Goal: Check status: Check status

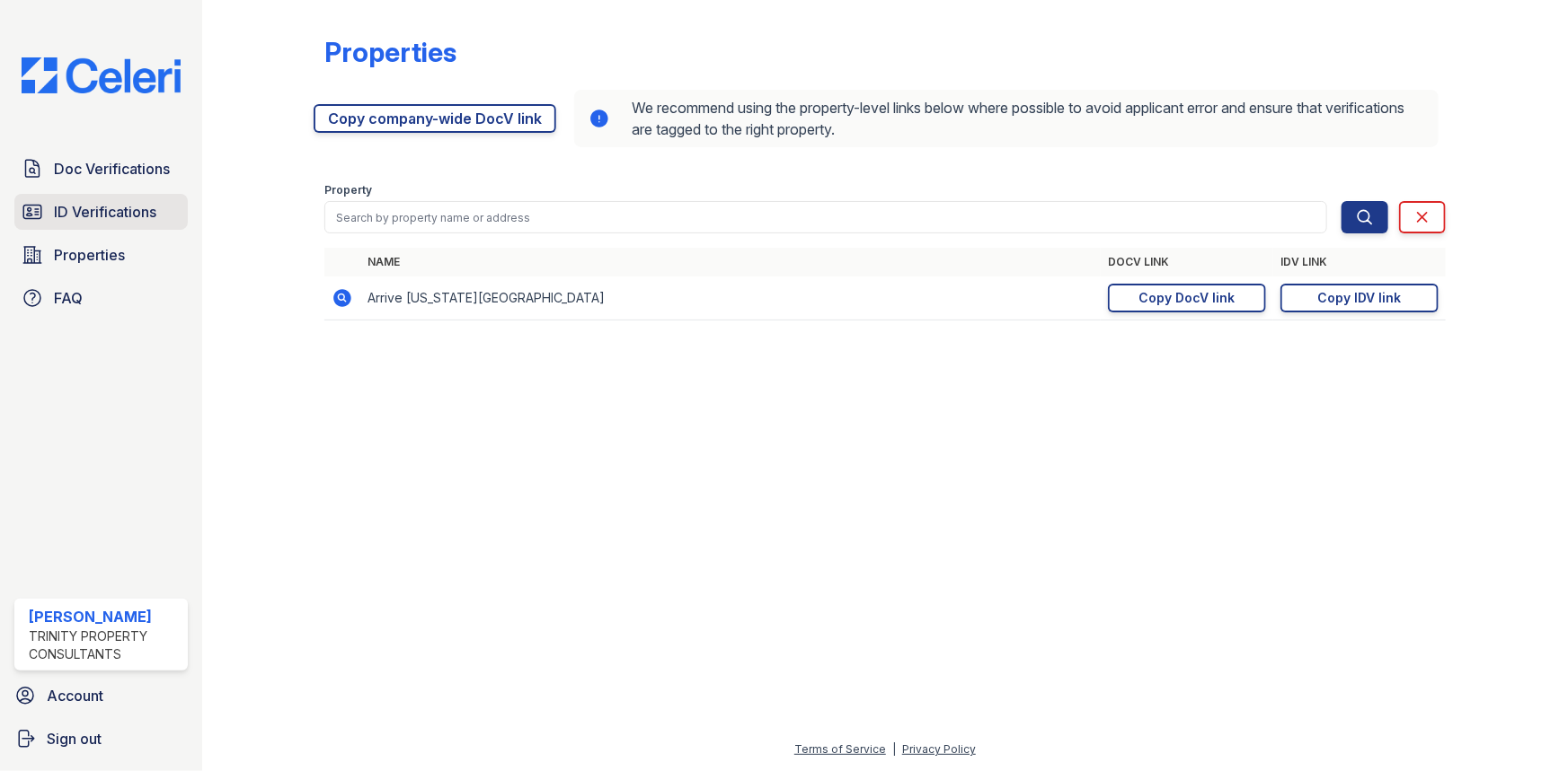
click at [123, 226] on link "ID Verifications" at bounding box center [101, 212] width 174 height 36
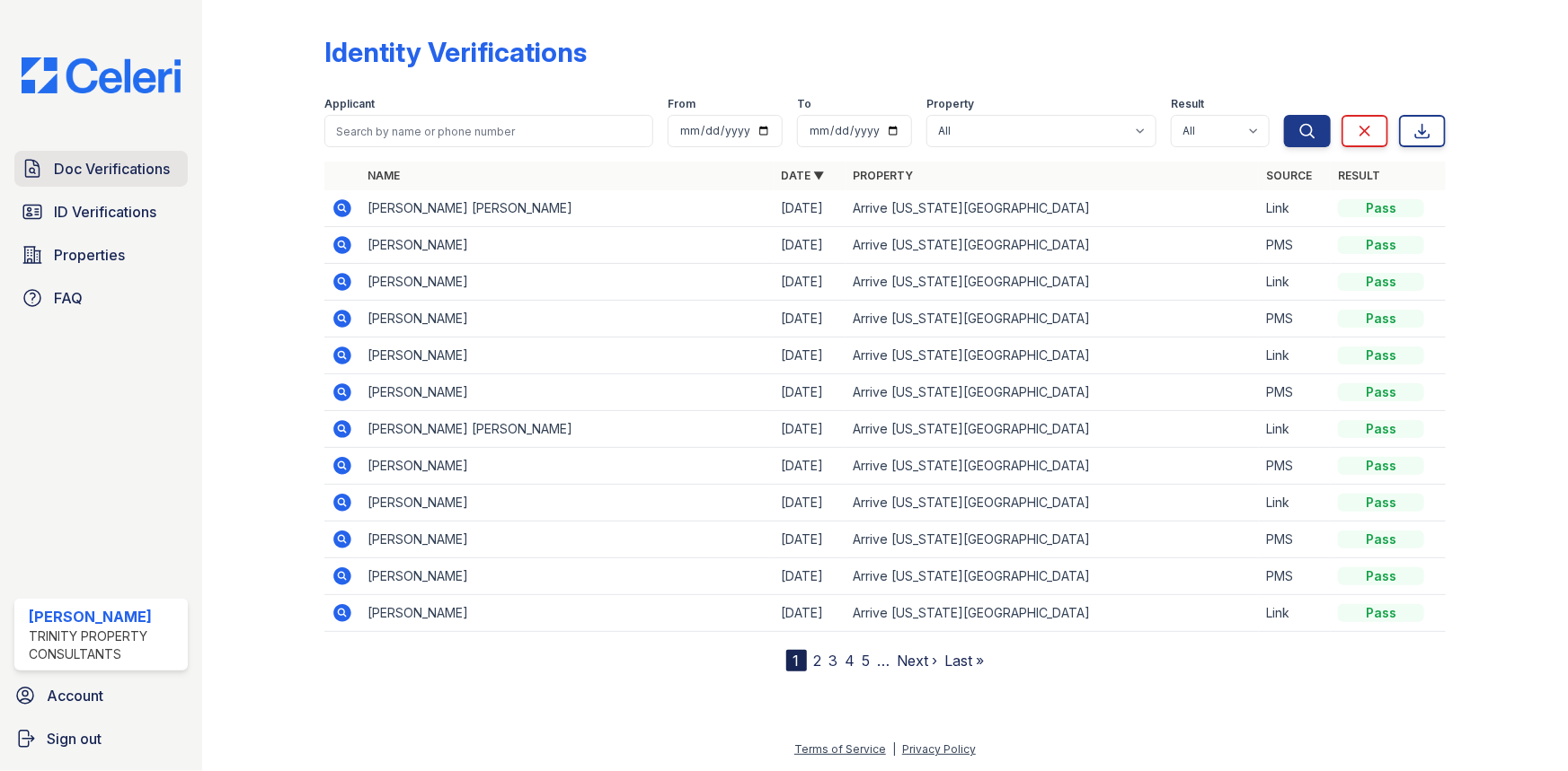
click at [142, 183] on link "Doc Verifications" at bounding box center [101, 169] width 174 height 36
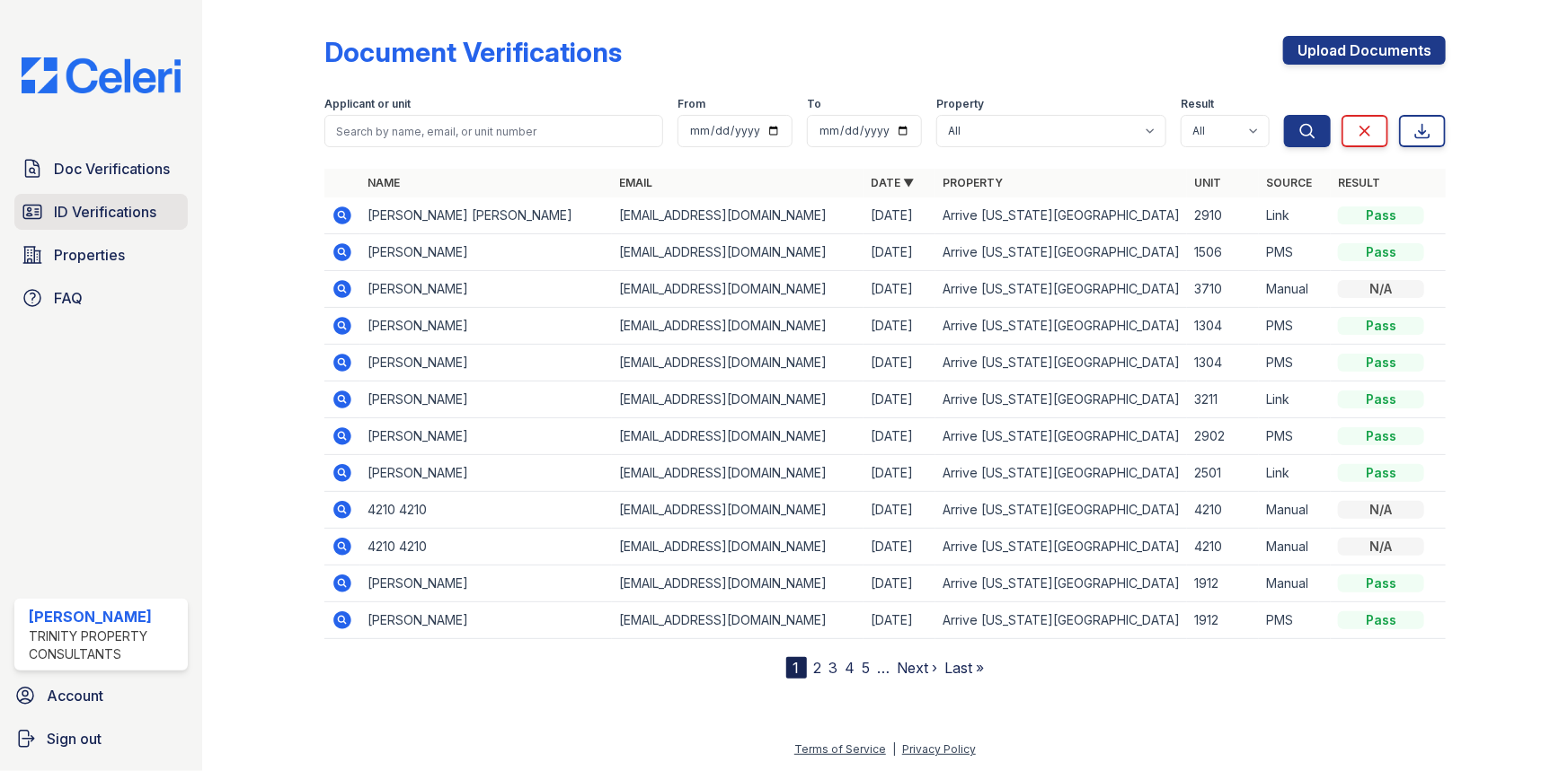
click at [130, 204] on span "ID Verifications" at bounding box center [104, 212] width 102 height 21
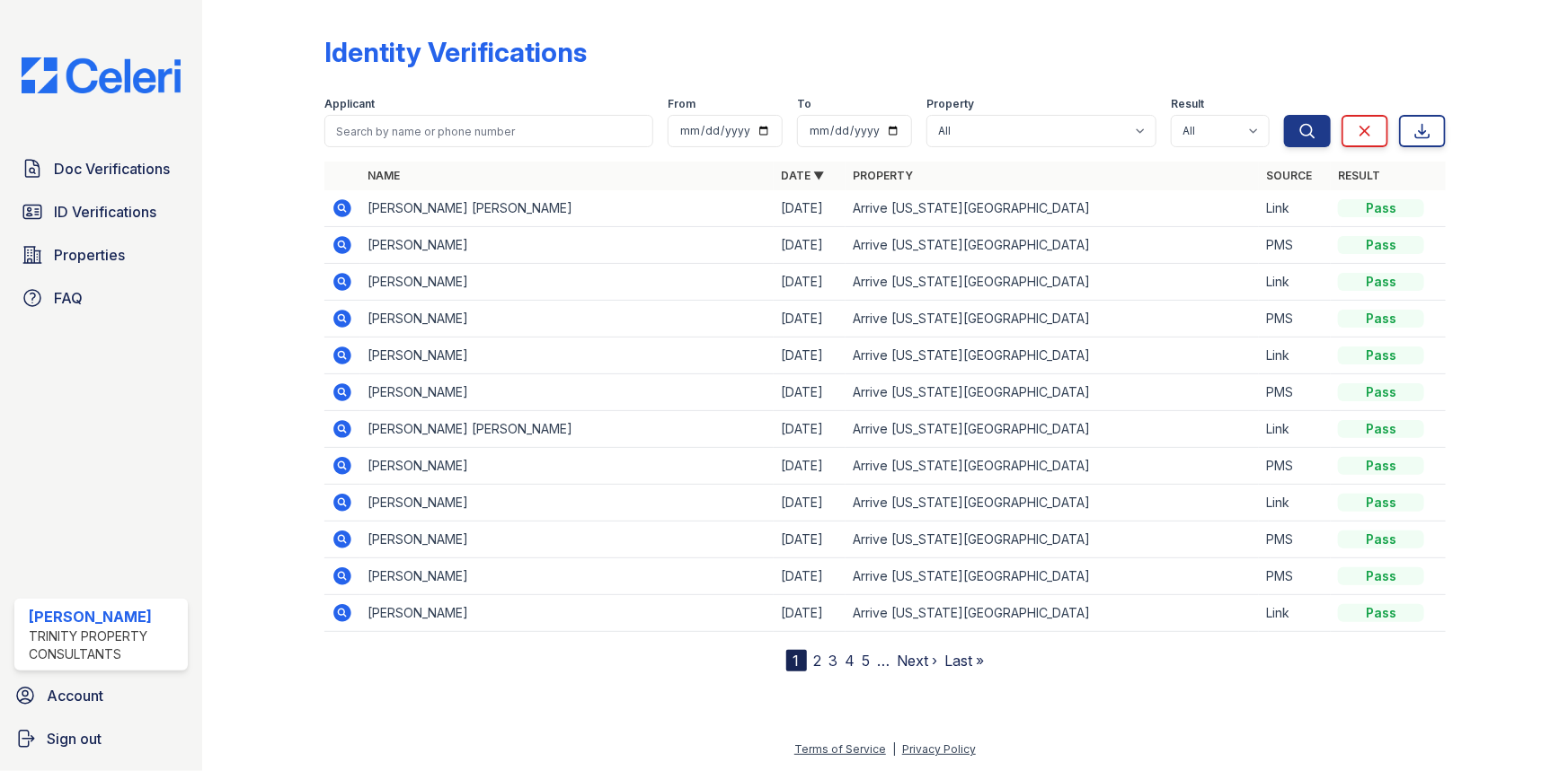
click at [99, 142] on div "Doc Verifications ID Verifications Properties FAQ Rycki Singleton Trinity Prope…" at bounding box center [100, 385] width 202 height 771
click at [103, 148] on div "Doc Verifications ID Verifications Properties FAQ Rycki Singleton Trinity Prope…" at bounding box center [100, 385] width 202 height 771
click at [81, 173] on span "Doc Verifications" at bounding box center [111, 169] width 116 height 21
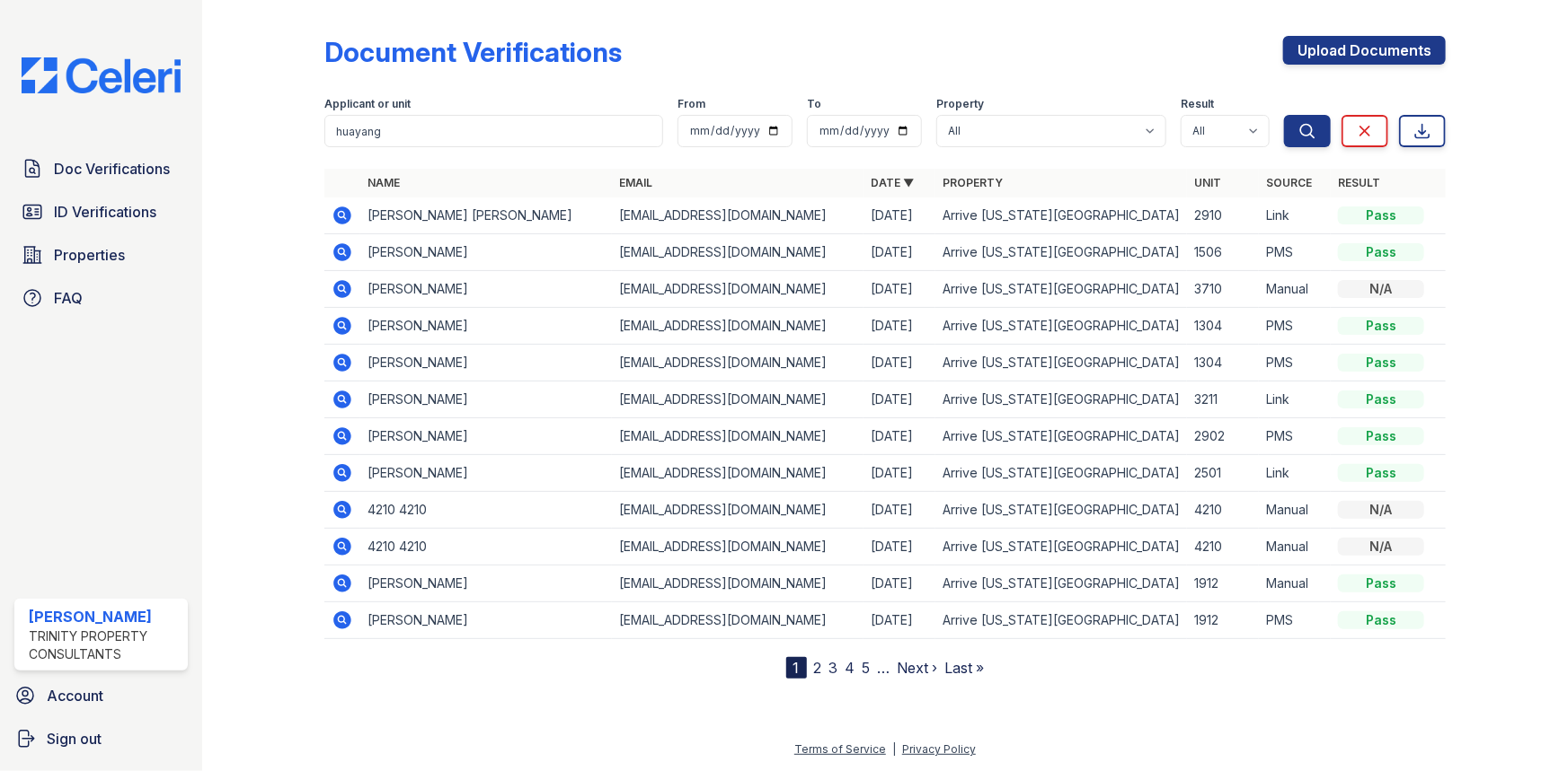
type input "huayang"
click at [1283, 115] on button "Search" at bounding box center [1307, 131] width 47 height 32
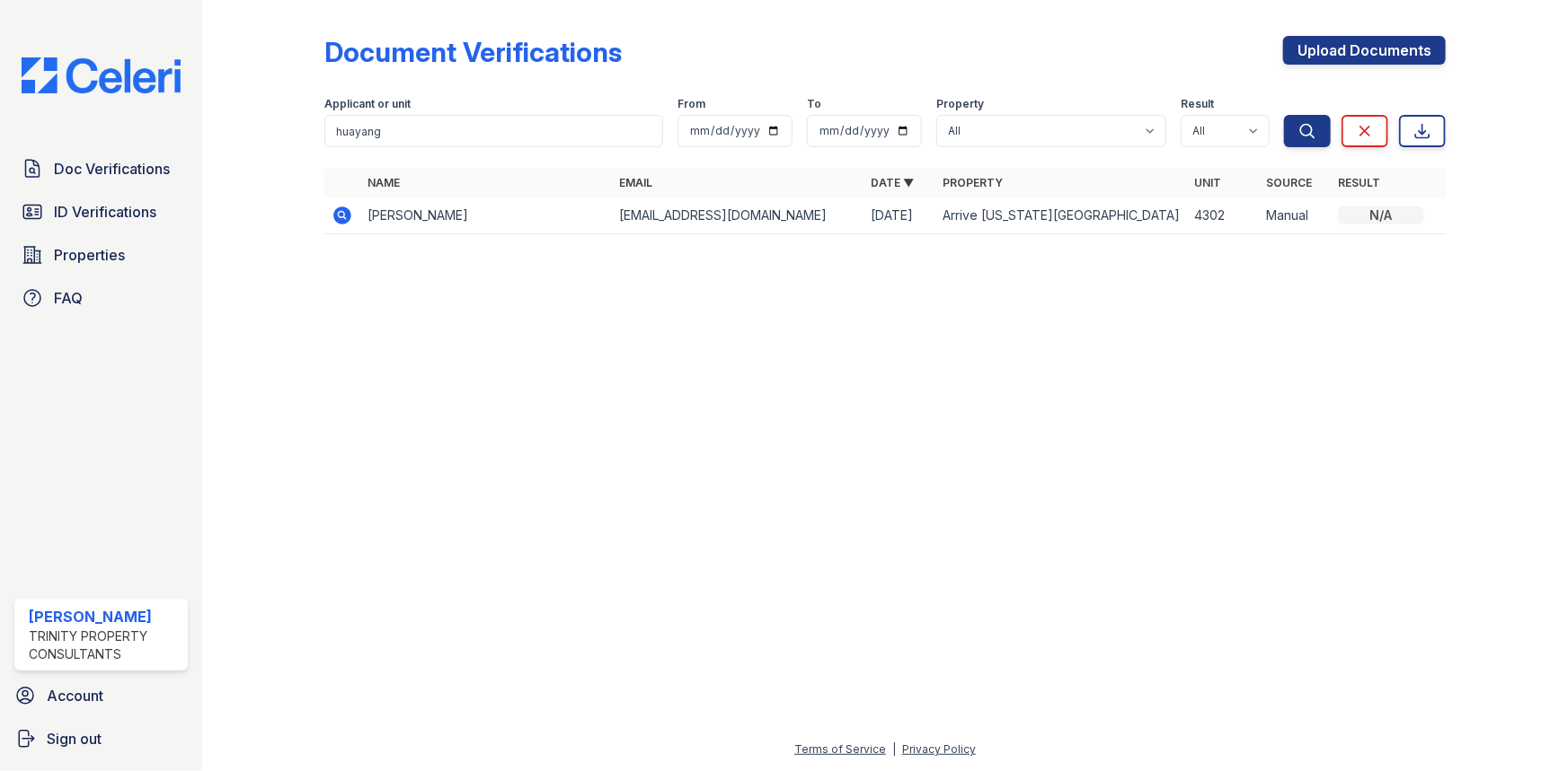
click at [352, 213] on td at bounding box center [342, 216] width 36 height 37
click at [347, 213] on icon at bounding box center [342, 215] width 18 height 18
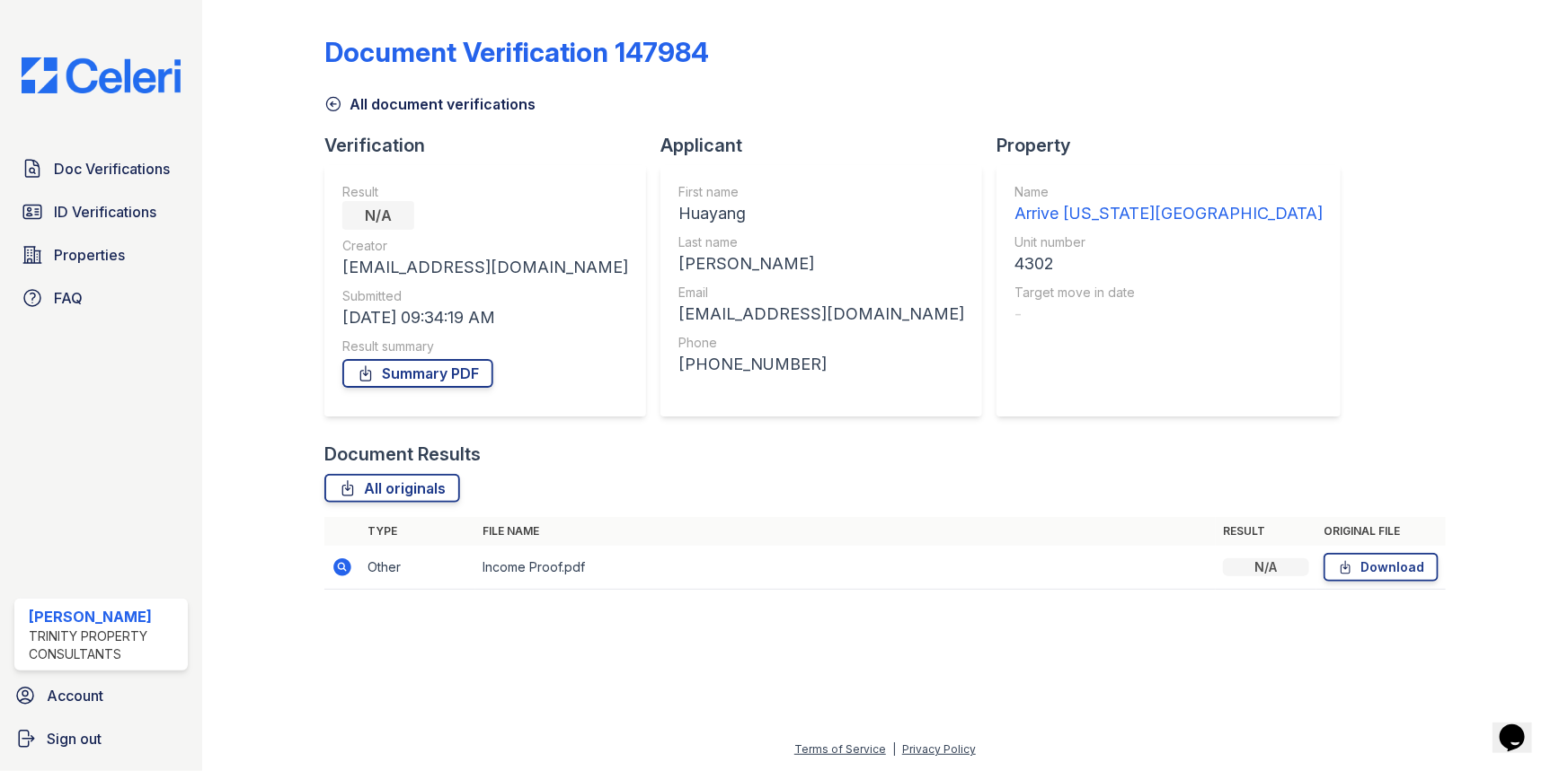
click at [355, 565] on td at bounding box center [342, 567] width 36 height 44
click at [353, 565] on td at bounding box center [342, 567] width 36 height 44
click at [347, 565] on icon at bounding box center [342, 567] width 18 height 18
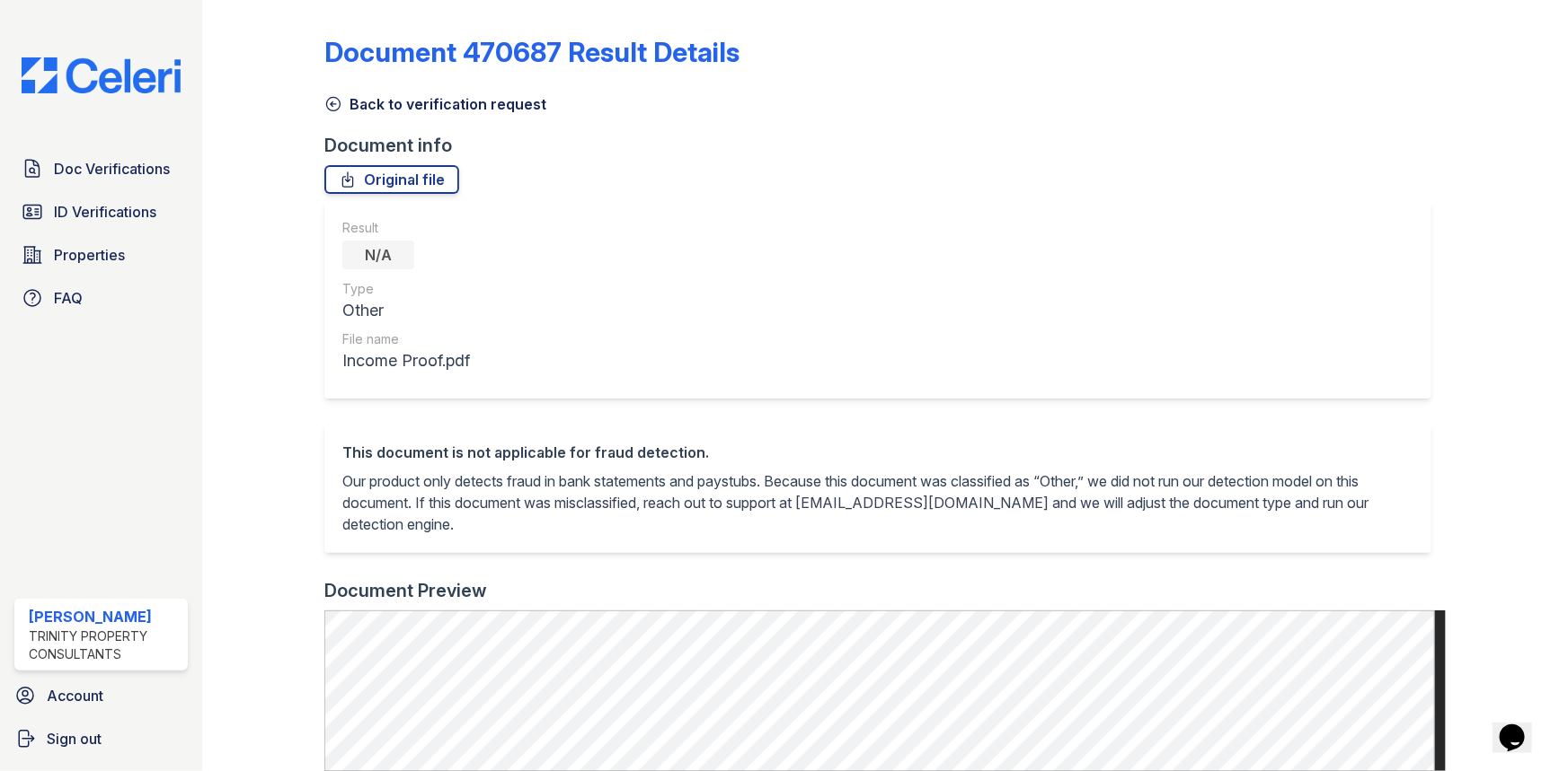
click at [333, 96] on icon at bounding box center [333, 104] width 18 height 18
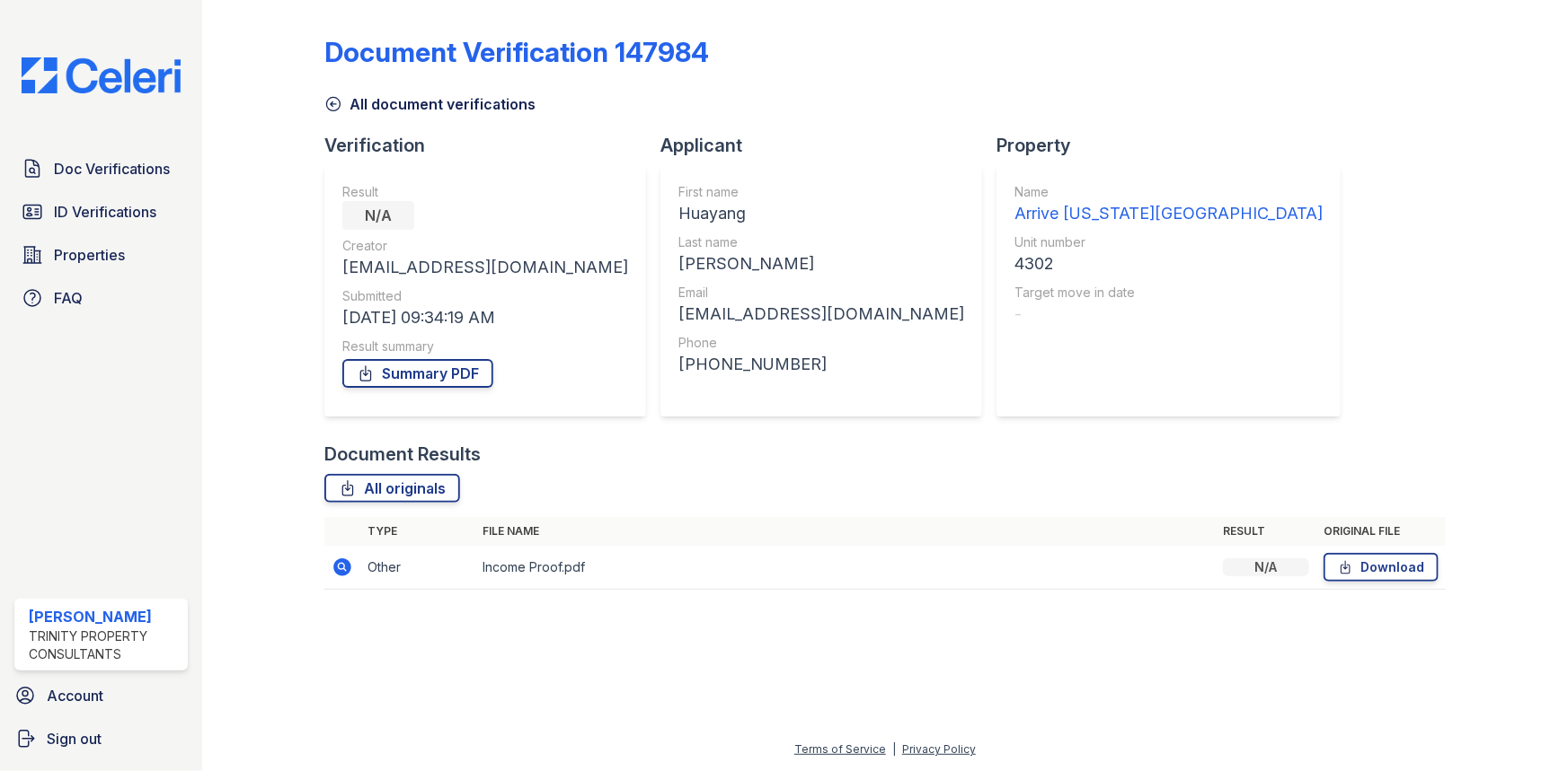
click at [349, 565] on icon at bounding box center [342, 567] width 18 height 18
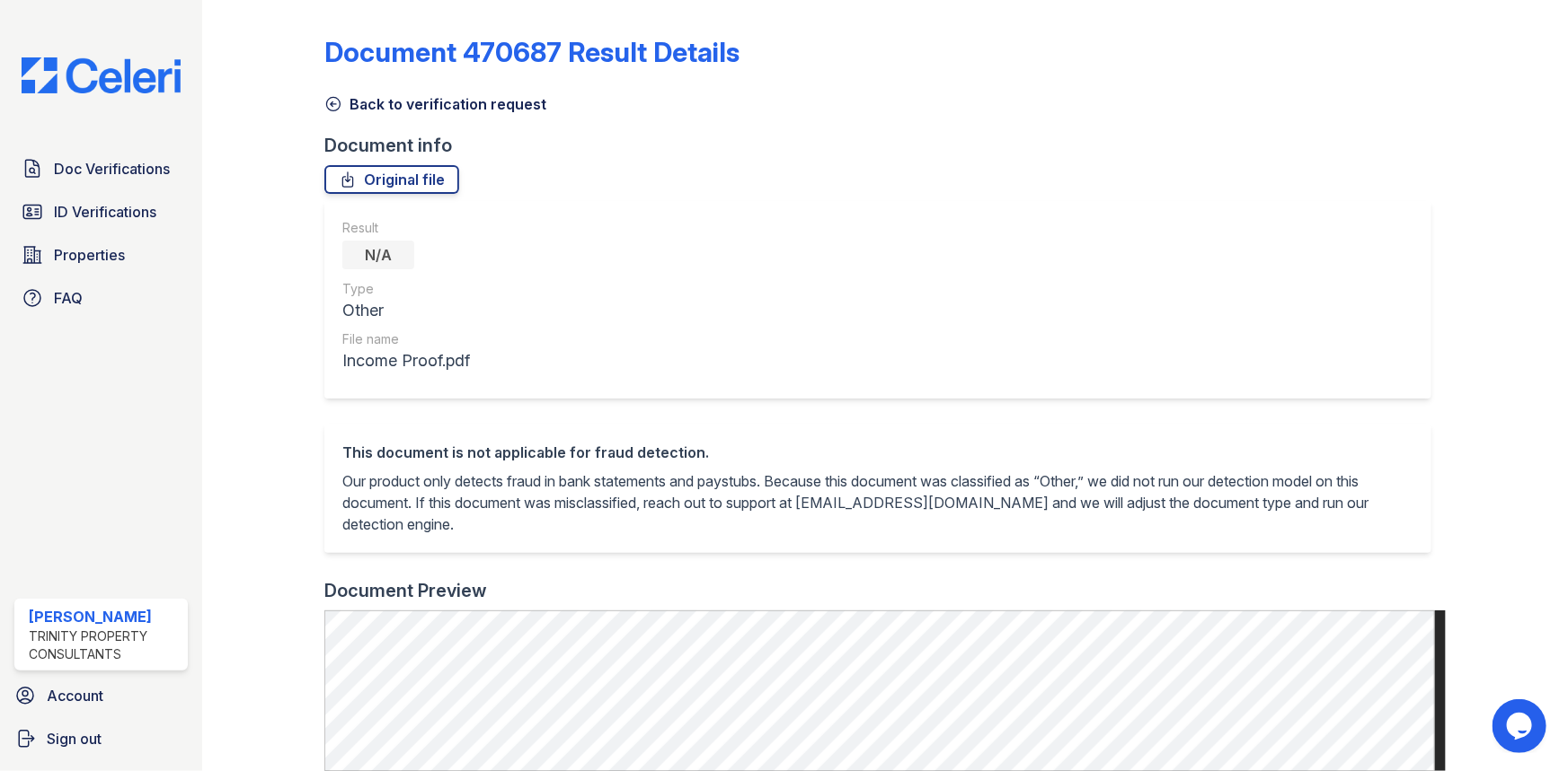
click at [330, 97] on icon at bounding box center [333, 104] width 18 height 18
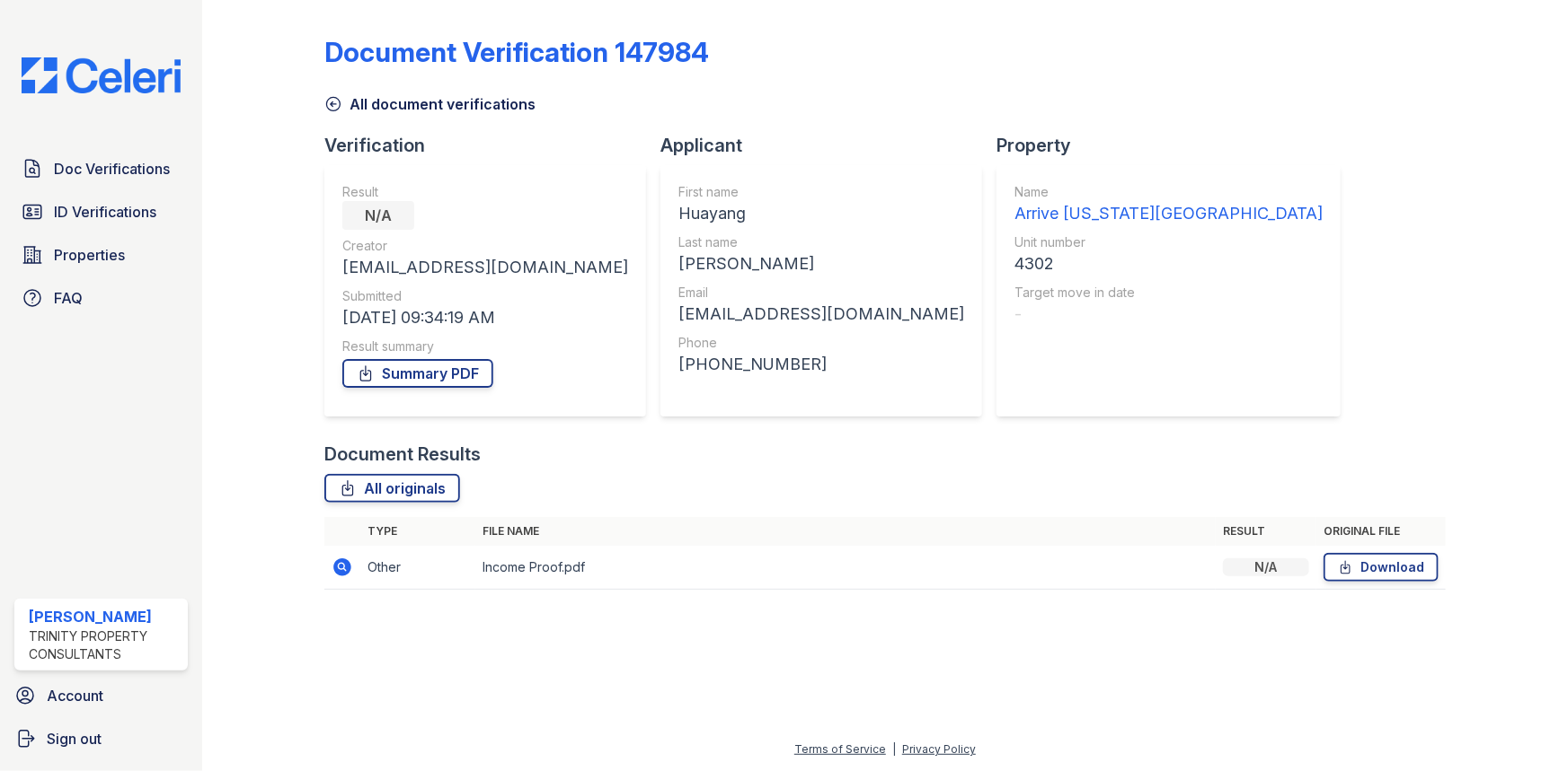
click at [333, 108] on icon at bounding box center [333, 104] width 18 height 18
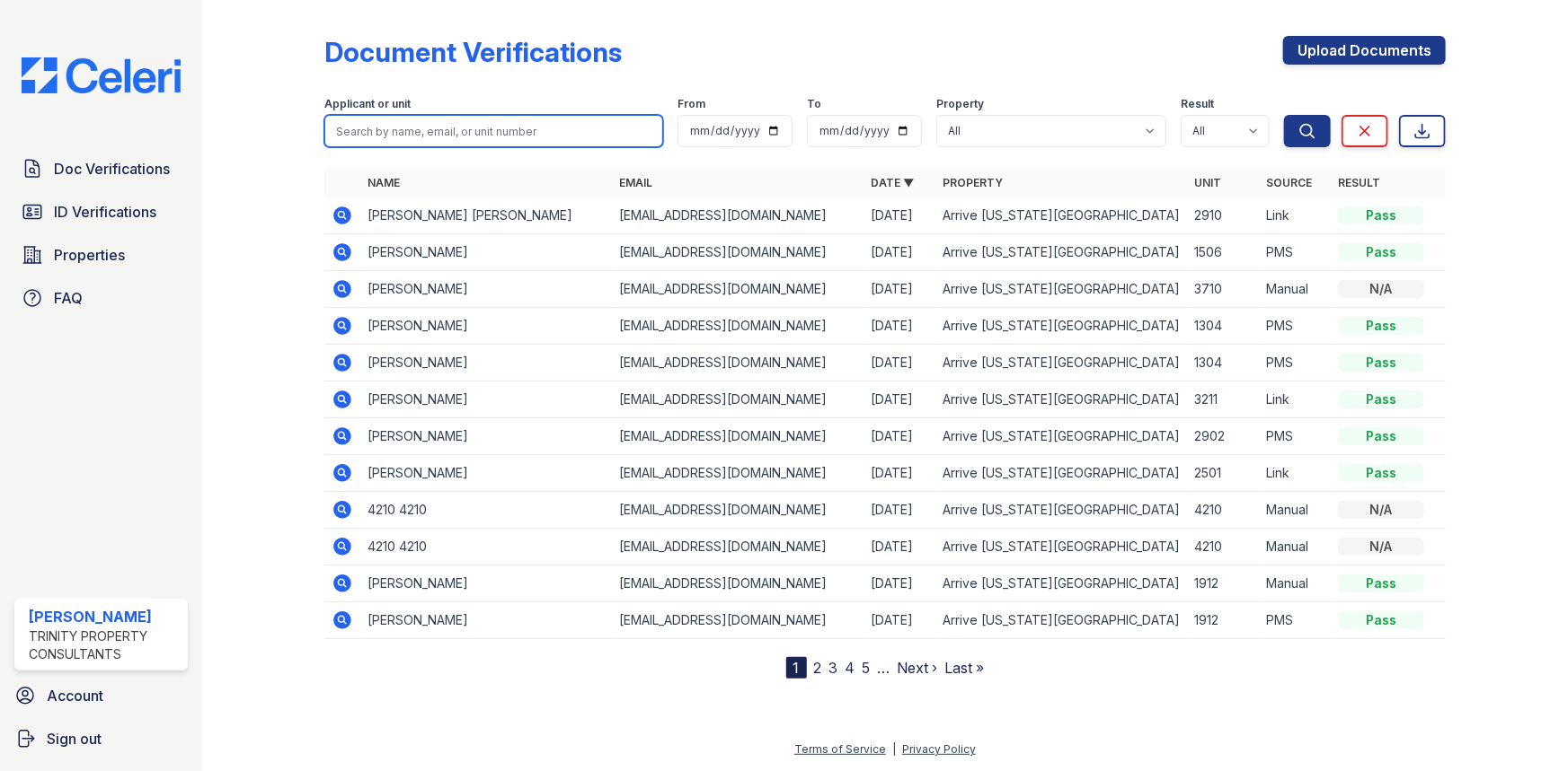
click at [375, 121] on input "search" at bounding box center [493, 131] width 338 height 32
type input "u"
type input "huayang"
click at [1283, 115] on button "Search" at bounding box center [1307, 131] width 47 height 32
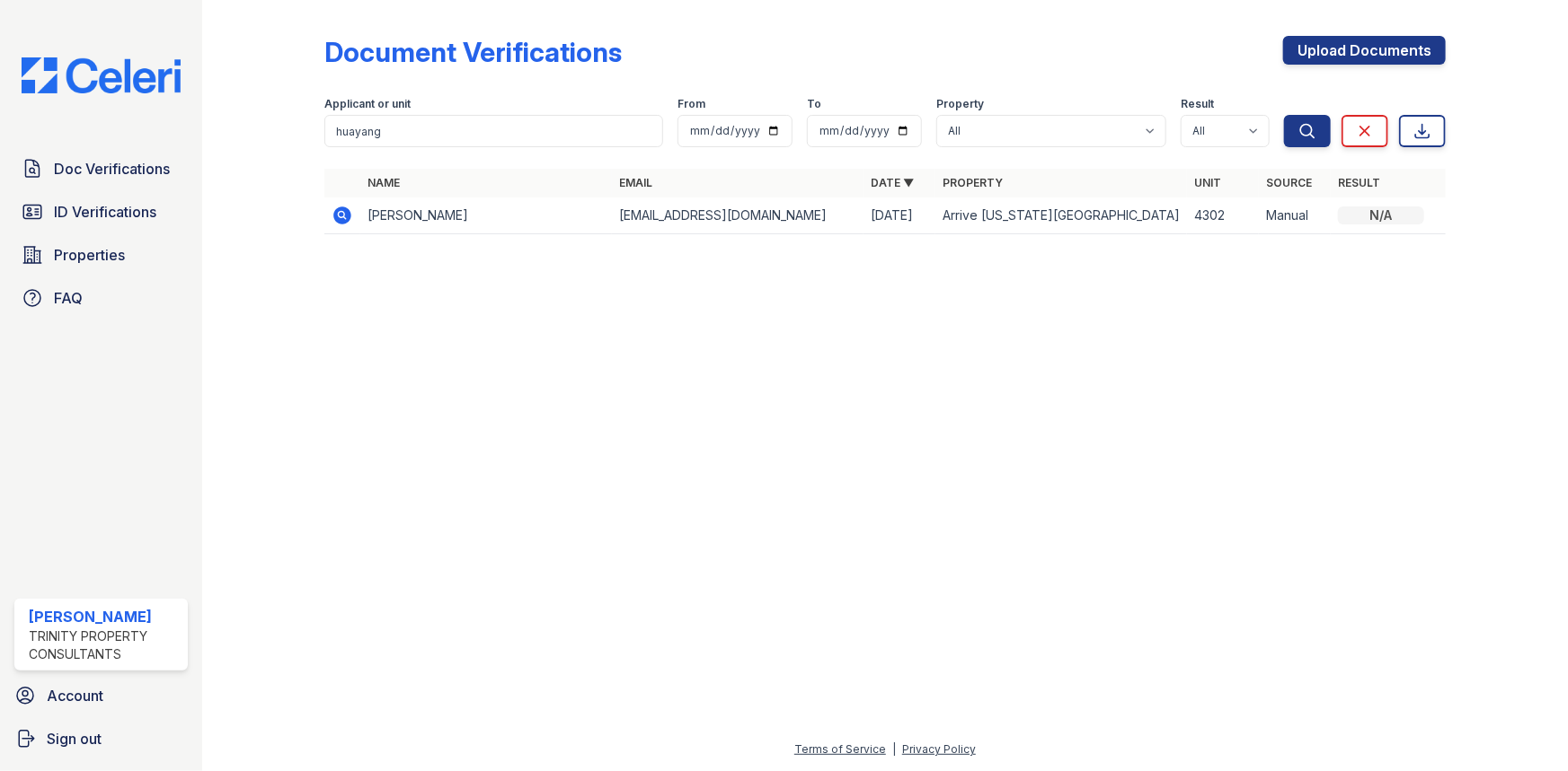
click at [338, 228] on td at bounding box center [342, 216] width 36 height 37
click at [339, 221] on icon at bounding box center [342, 215] width 18 height 18
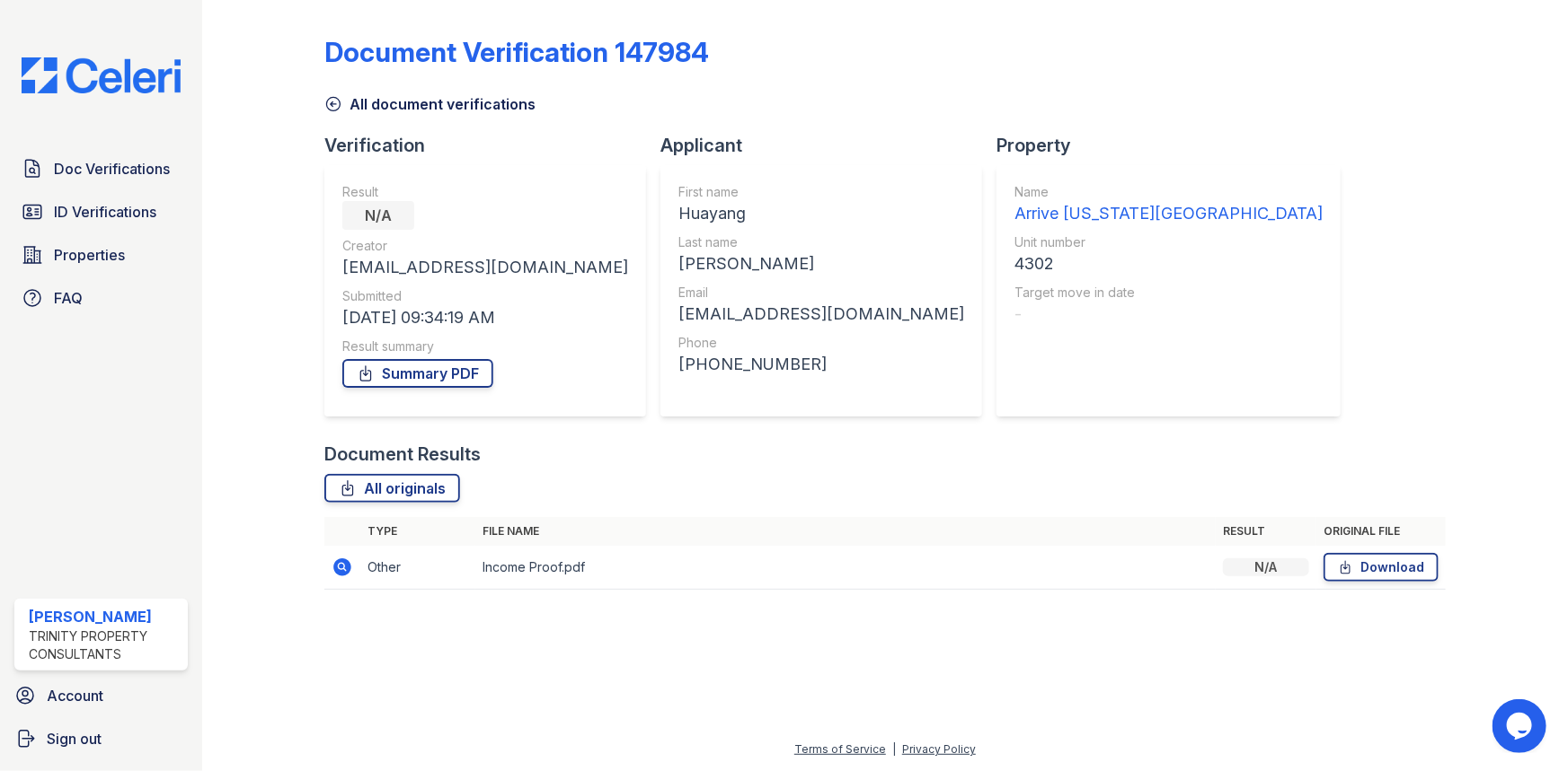
click at [336, 573] on icon at bounding box center [342, 567] width 18 height 18
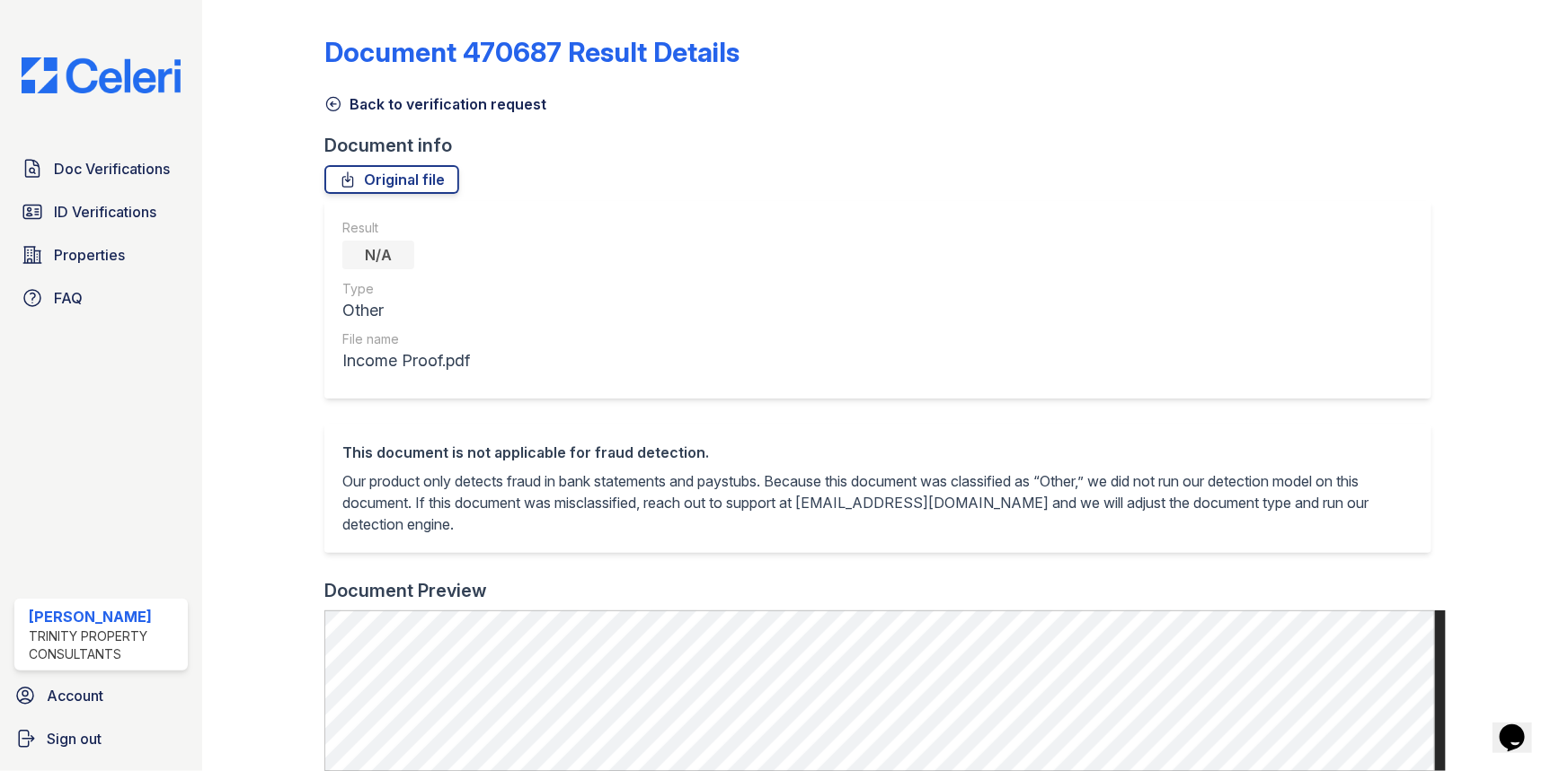
click at [317, 62] on div at bounding box center [278, 694] width 94 height 1374
click at [325, 108] on icon at bounding box center [333, 104] width 18 height 18
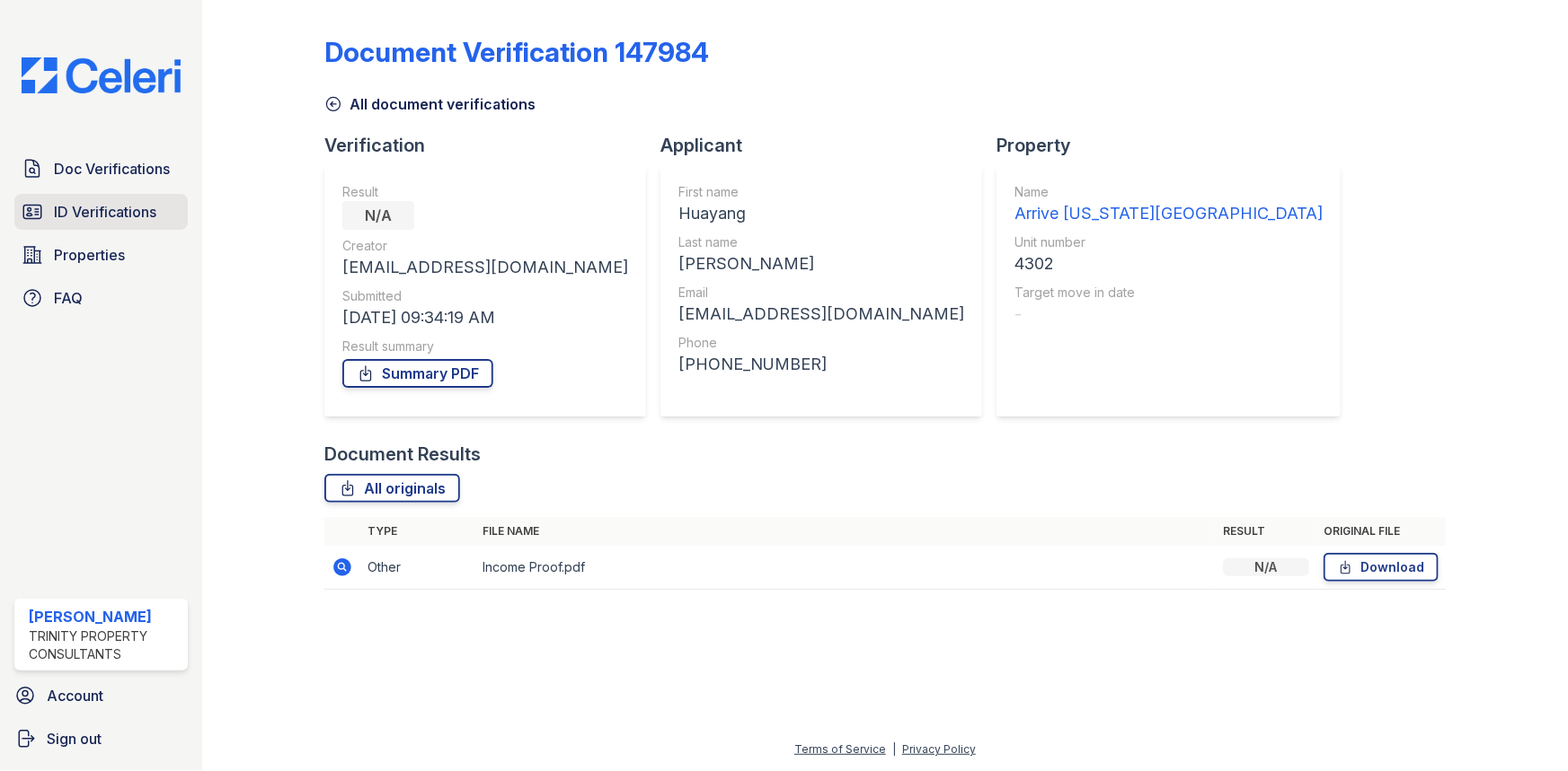
click at [143, 206] on span "ID Verifications" at bounding box center [104, 212] width 102 height 21
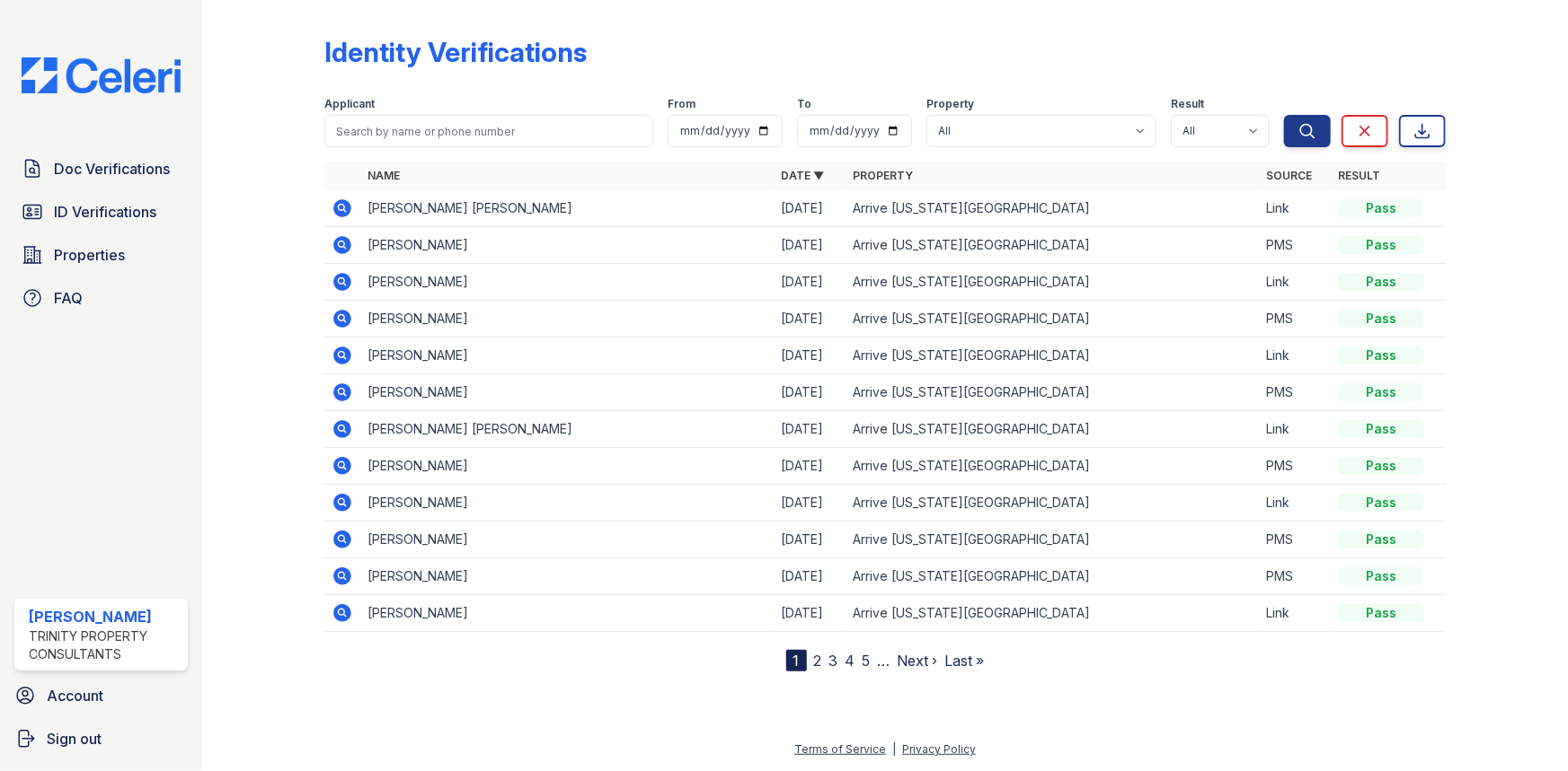
click at [141, 179] on link "Doc Verifications" at bounding box center [101, 169] width 174 height 36
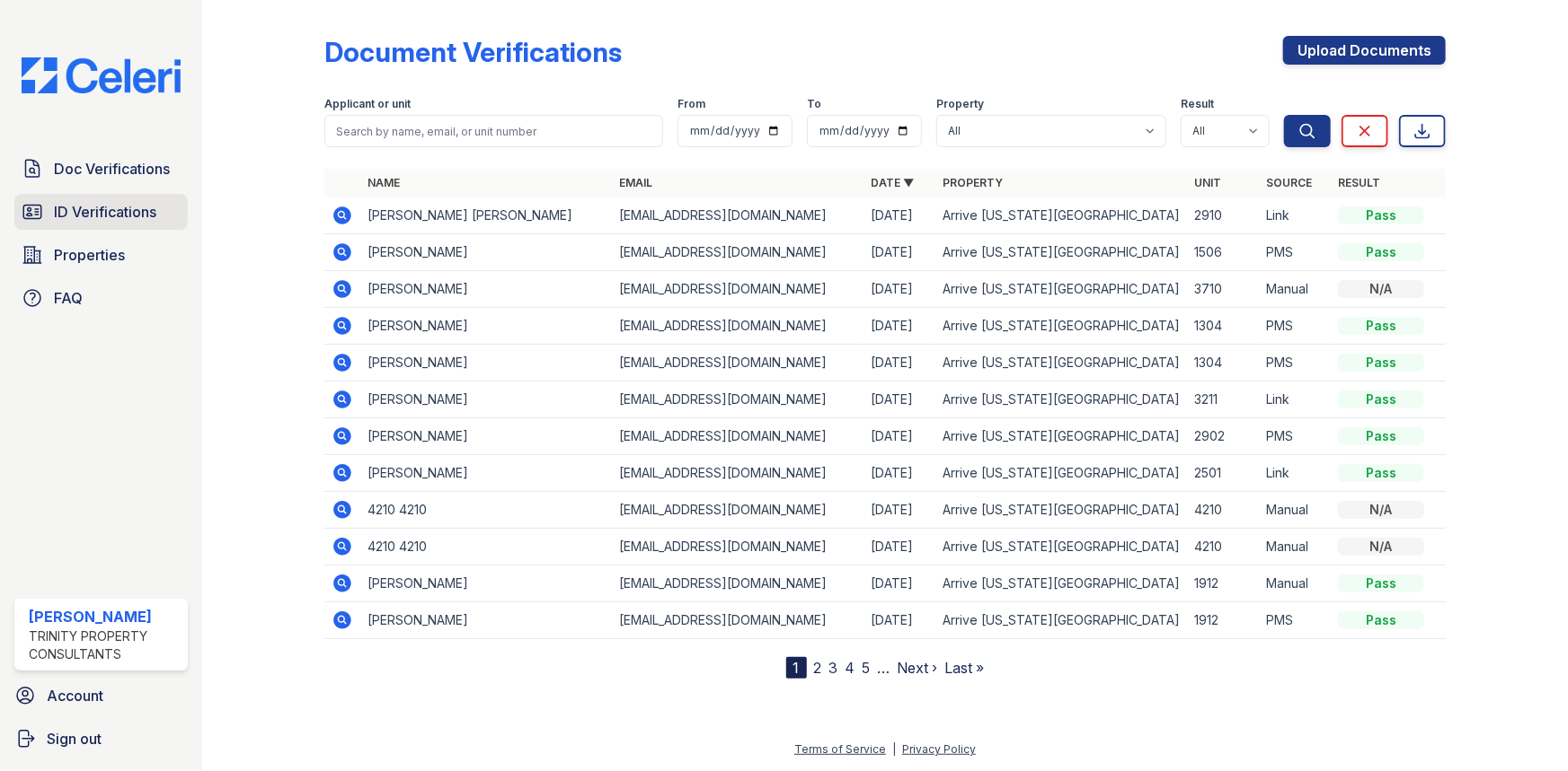
click at [142, 214] on span "ID Verifications" at bounding box center [104, 212] width 102 height 21
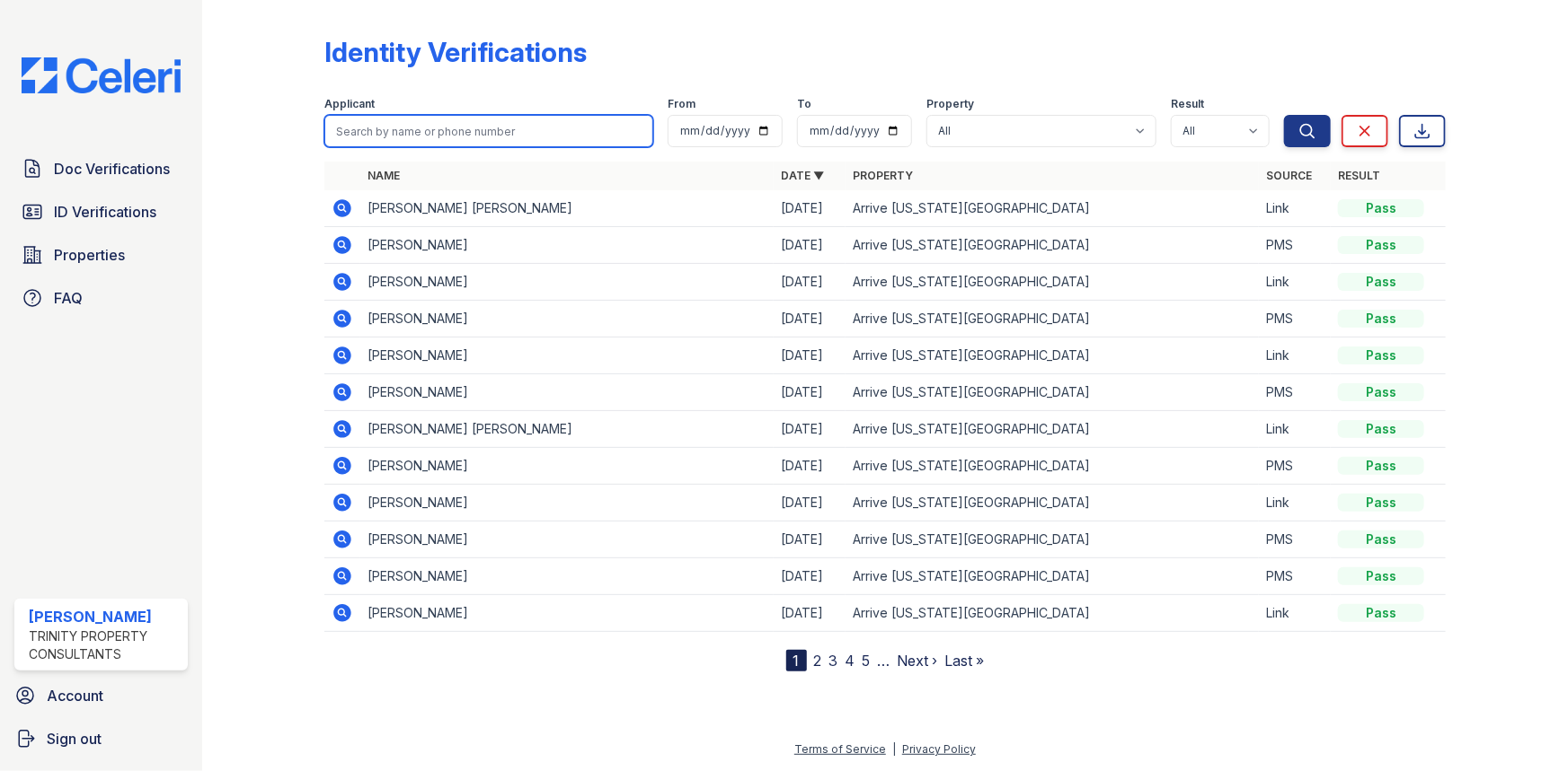
click at [359, 141] on input "search" at bounding box center [489, 131] width 329 height 32
type input "huayanga"
click at [1283, 115] on button "Search" at bounding box center [1307, 131] width 47 height 32
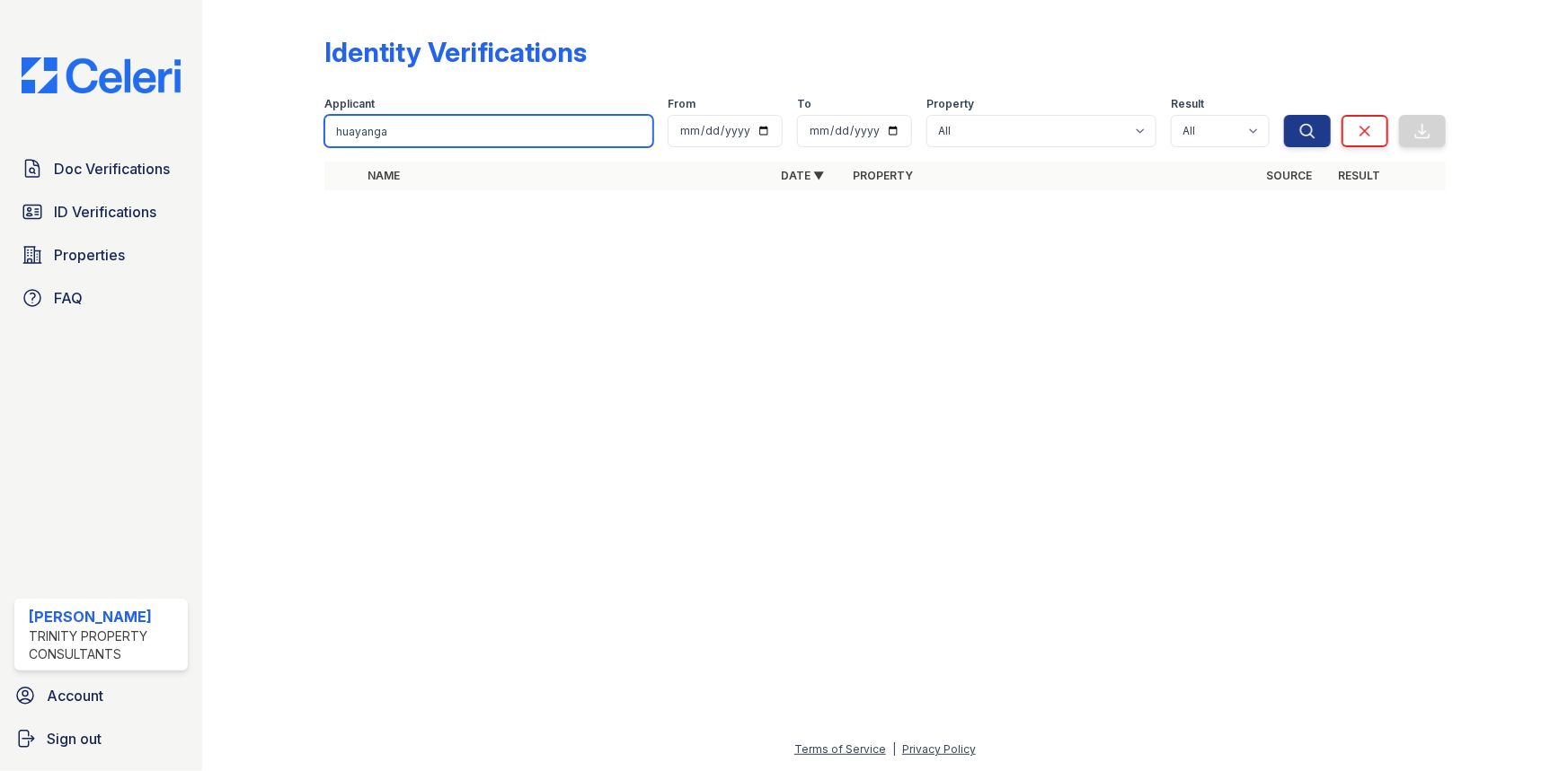
click at [408, 139] on input "huayanga" at bounding box center [489, 131] width 329 height 32
type input "huayang"
click at [1283, 115] on button "Search" at bounding box center [1307, 131] width 47 height 32
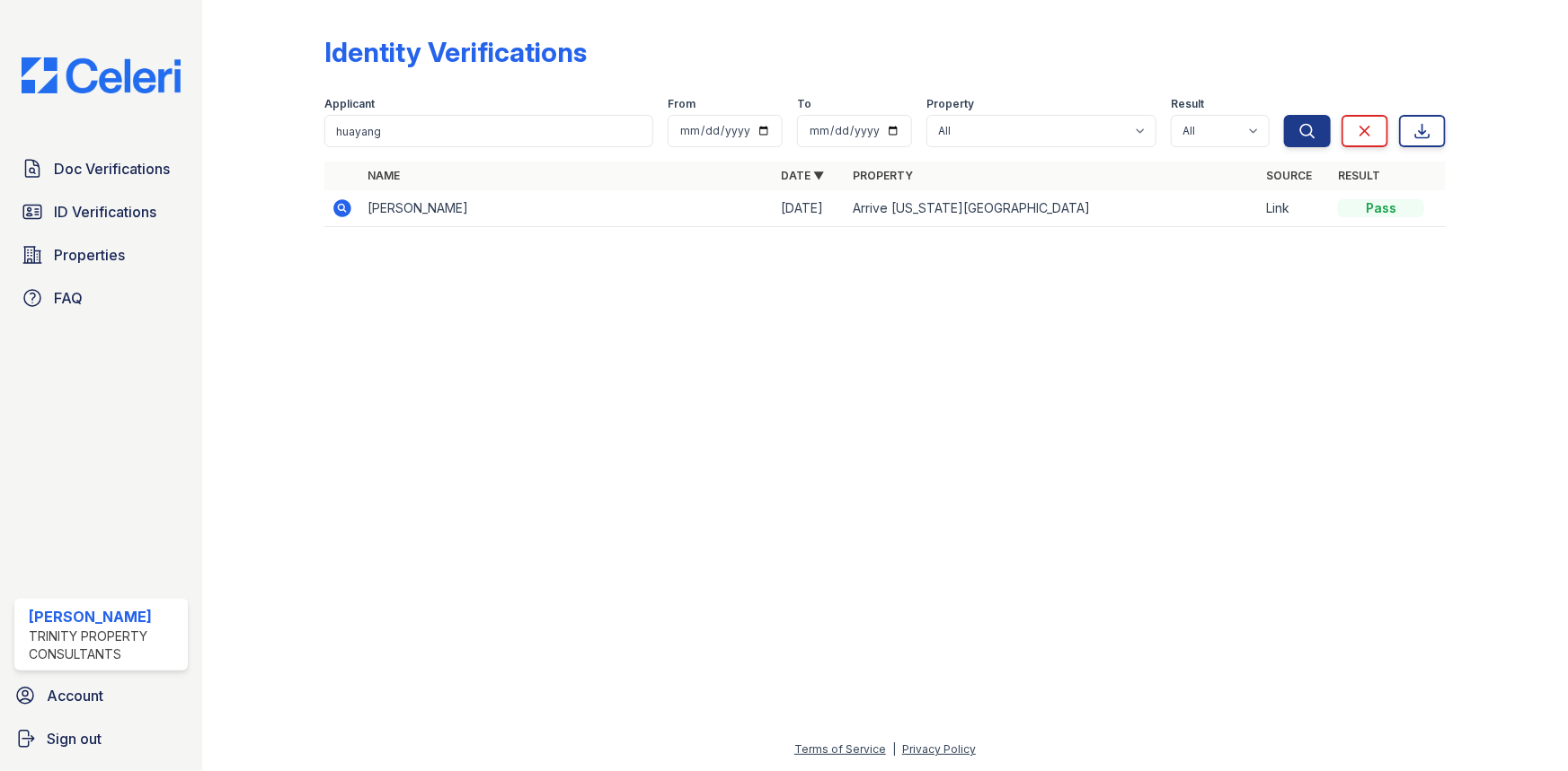
click at [408, 204] on td "HUAYANG ZHANG" at bounding box center [567, 209] width 413 height 37
click at [345, 210] on icon at bounding box center [342, 209] width 18 height 18
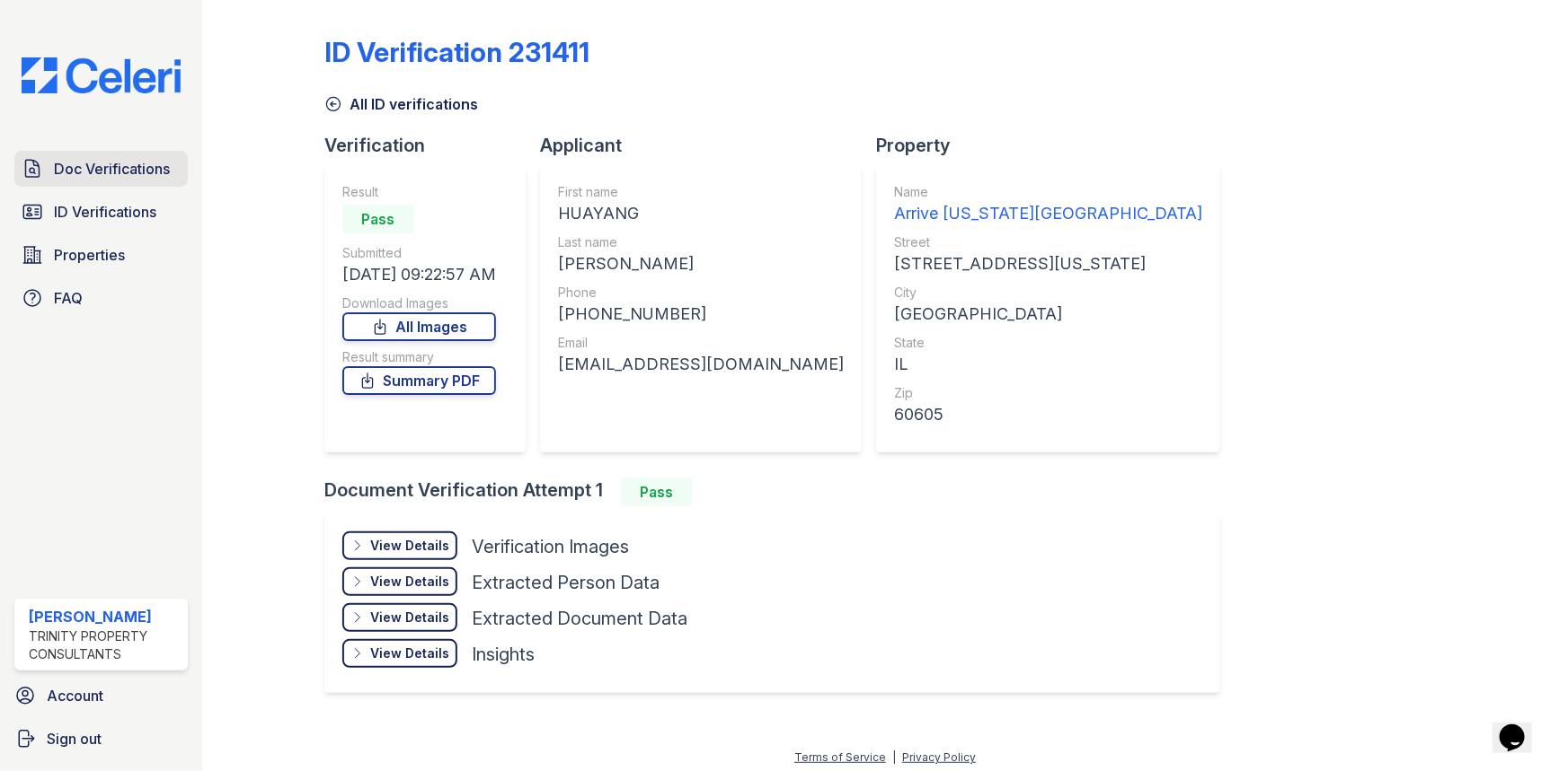
click at [96, 182] on link "Doc Verifications" at bounding box center [101, 169] width 174 height 36
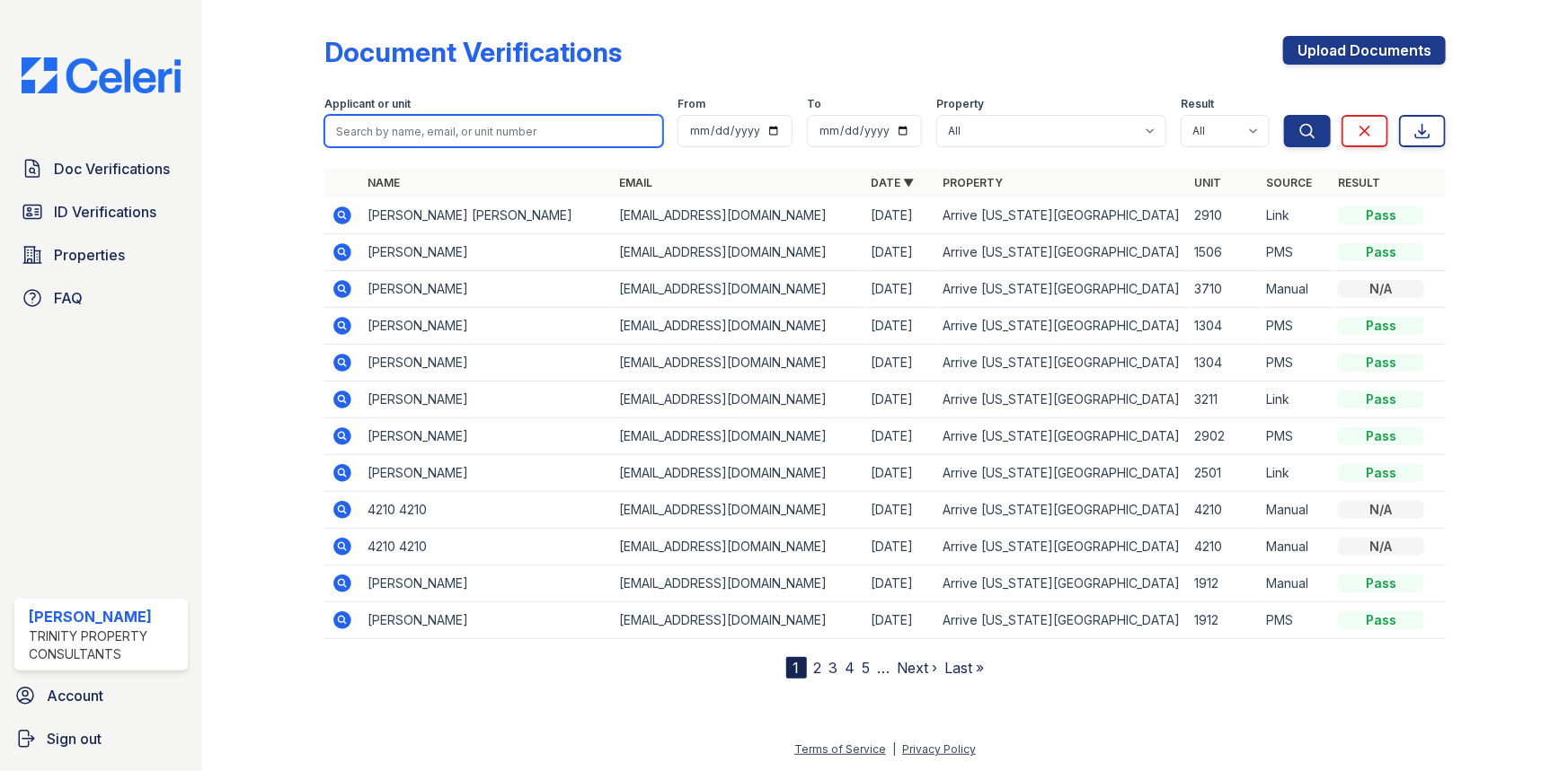
click at [402, 115] on input "search" at bounding box center [493, 131] width 338 height 32
type input "huayang"
click at [1283, 115] on button "Search" at bounding box center [1307, 131] width 47 height 32
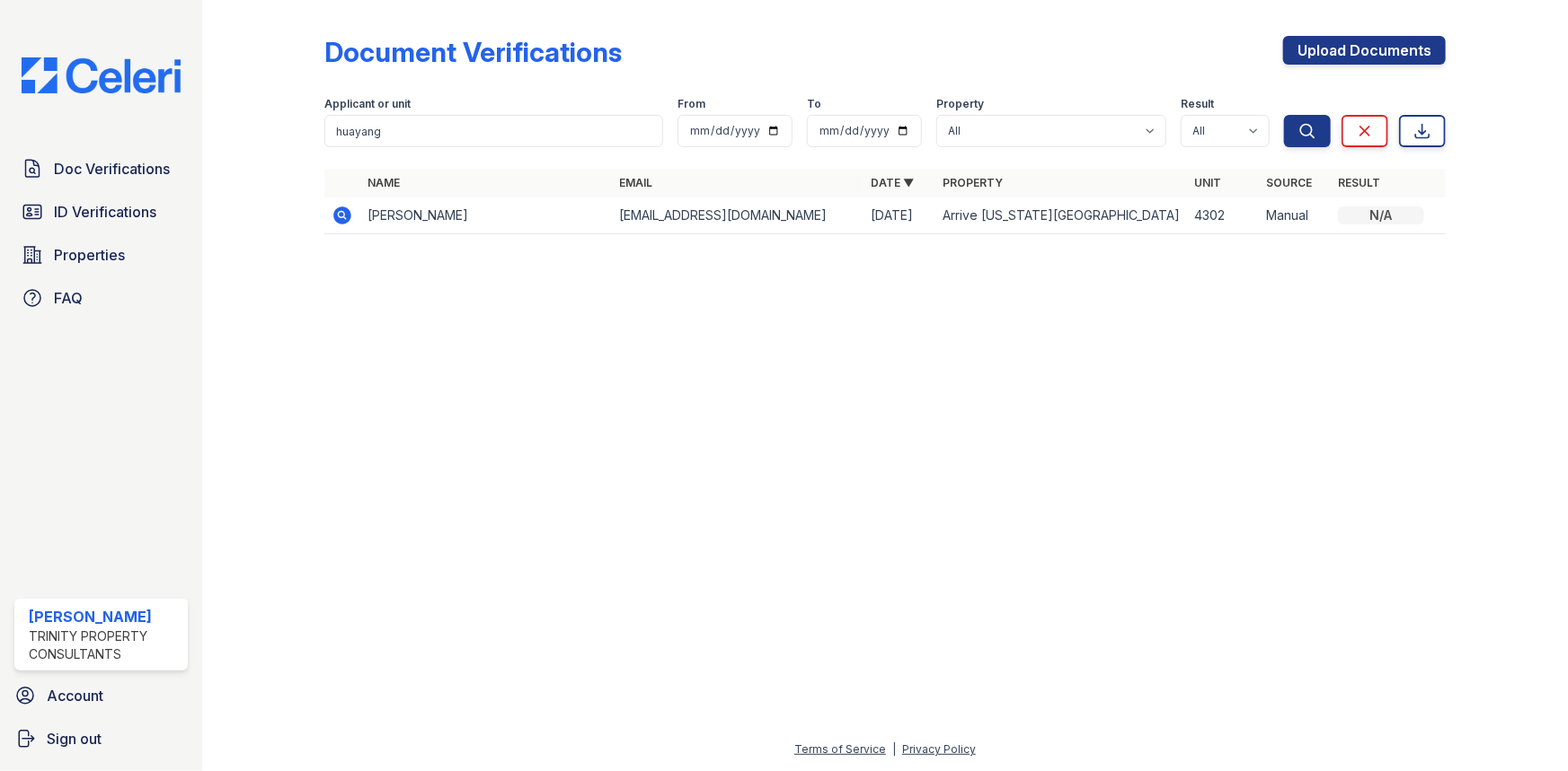
click at [343, 218] on icon at bounding box center [342, 215] width 18 height 18
